Goal: Information Seeking & Learning: Learn about a topic

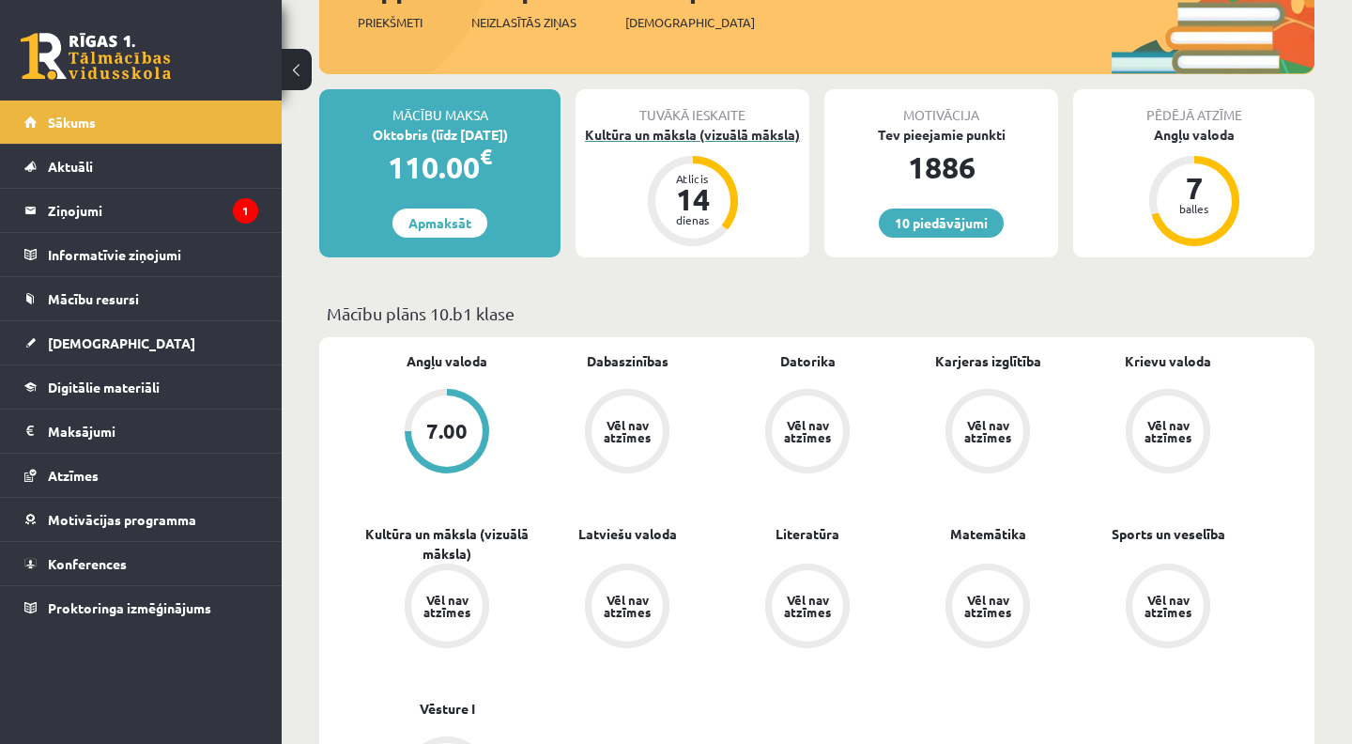
scroll to position [116, 0]
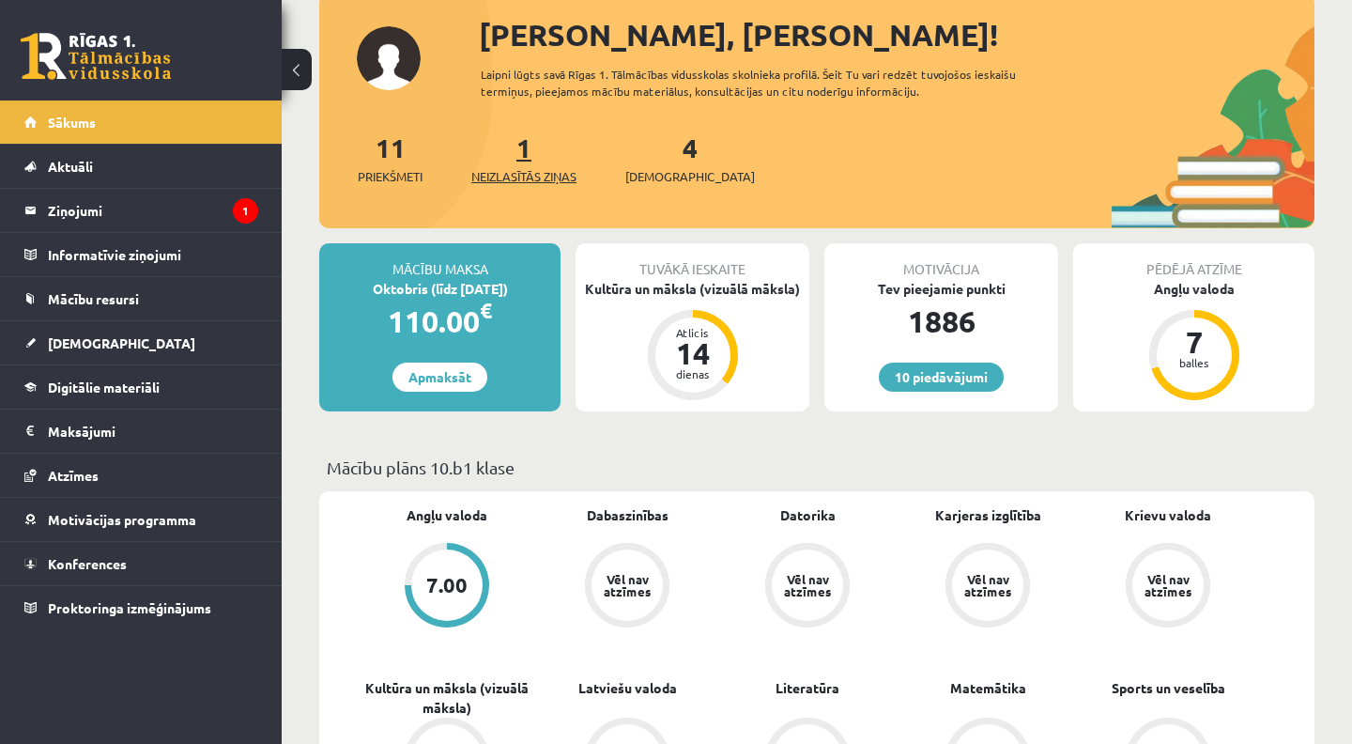
click at [530, 155] on link "1 Neizlasītās ziņas" at bounding box center [523, 158] width 105 height 55
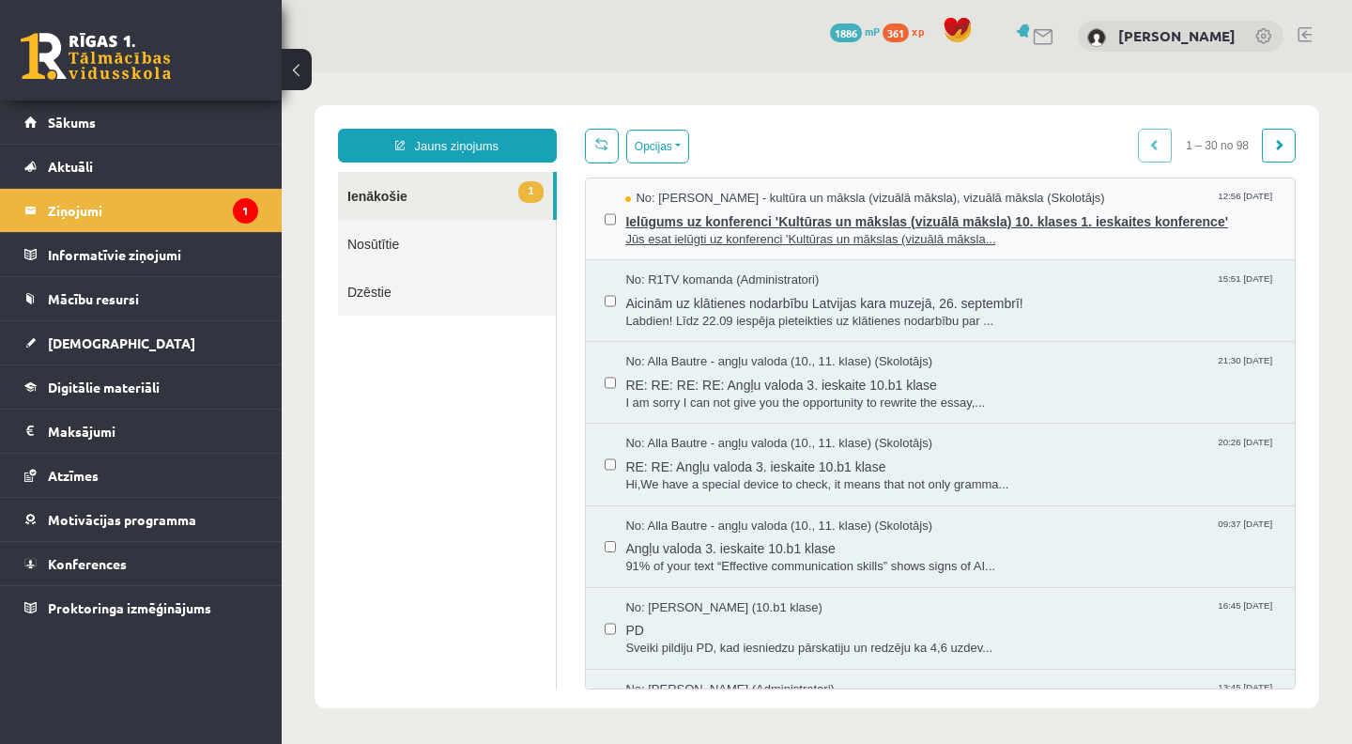
click at [717, 223] on span "Ielūgums uz konferenci 'Kultūras un mākslas (vizuālā māksla) 10. klases 1. iesk…" at bounding box center [950, 218] width 651 height 23
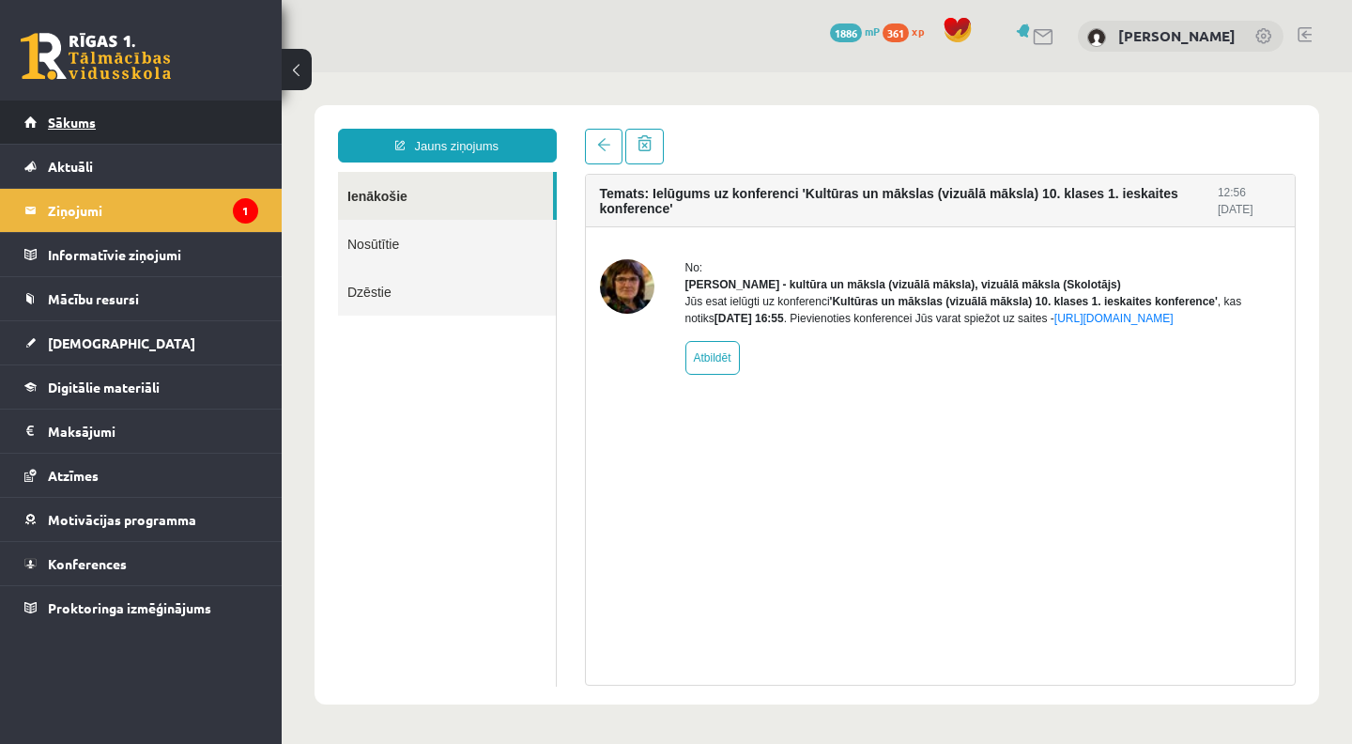
click at [98, 129] on link "Sākums" at bounding box center [141, 121] width 234 height 43
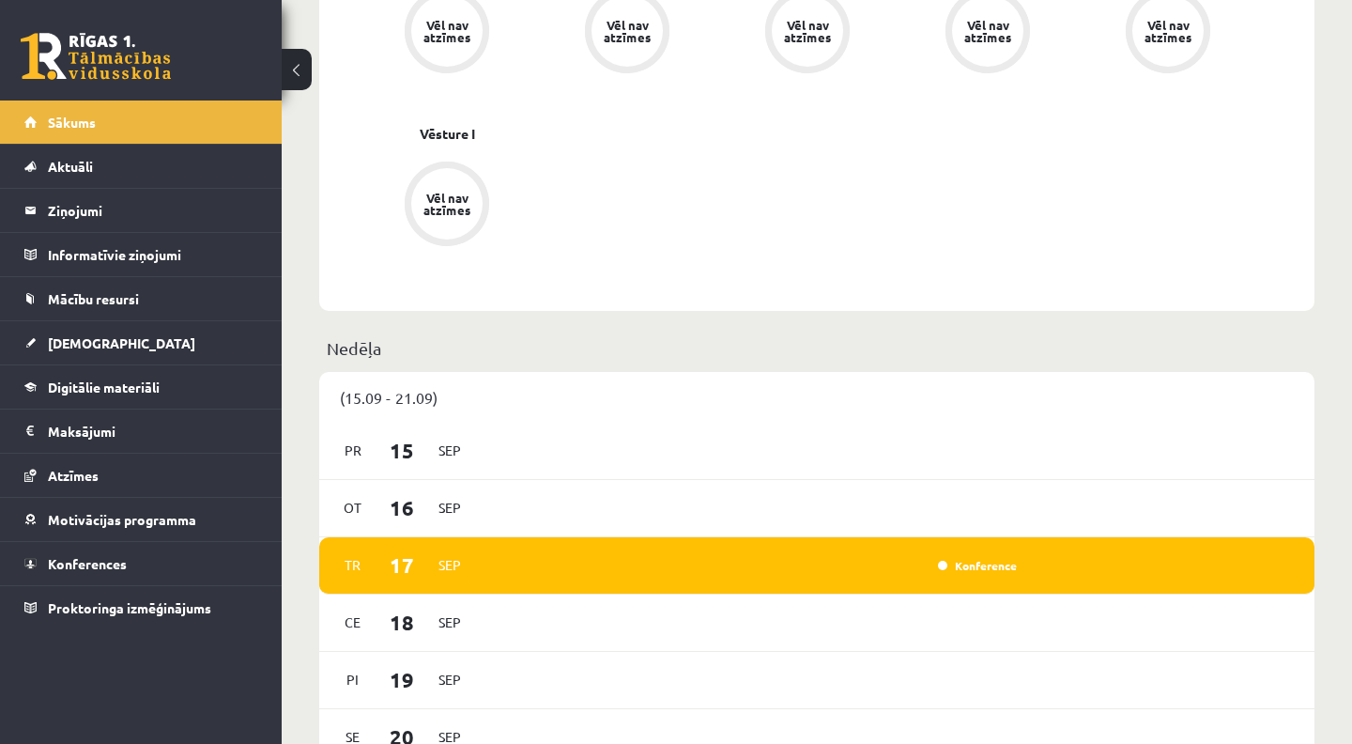
scroll to position [1174, 0]
